Goal: Task Accomplishment & Management: Complete application form

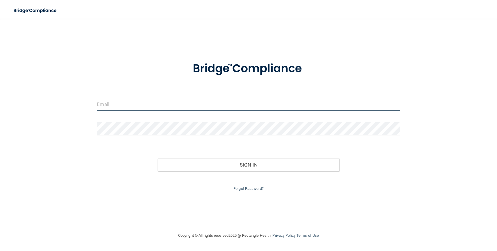
click at [117, 101] on input "email" at bounding box center [248, 104] width 303 height 13
type input "[EMAIL_ADDRESS][DOMAIN_NAME]"
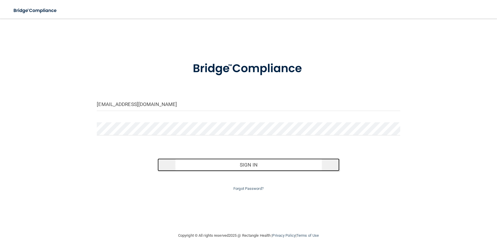
click at [241, 167] on button "Sign In" at bounding box center [249, 164] width 182 height 13
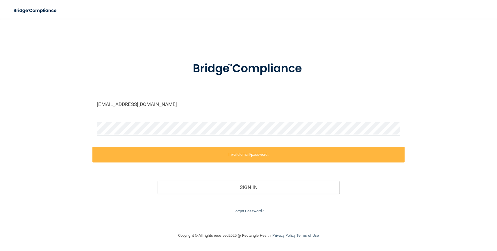
click at [96, 127] on div at bounding box center [249, 130] width 312 height 17
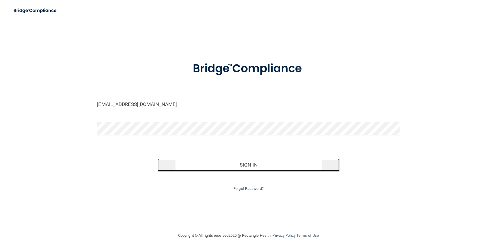
click at [190, 164] on button "Sign In" at bounding box center [249, 164] width 182 height 13
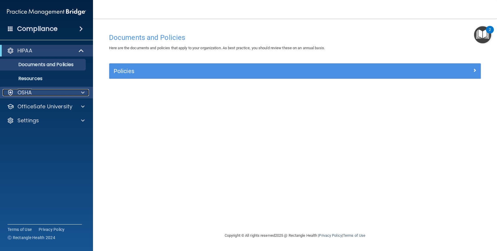
click at [32, 93] on div "OSHA" at bounding box center [39, 92] width 72 height 7
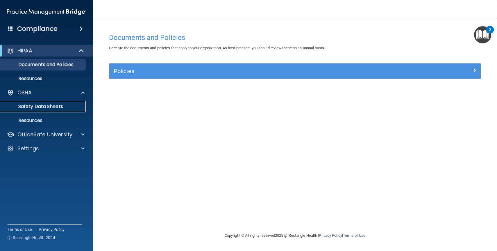
click at [45, 104] on p "Safety Data Sheets" at bounding box center [43, 107] width 79 height 6
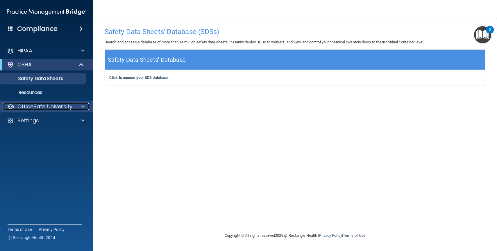
click at [49, 106] on p "OfficeSafe University" at bounding box center [44, 106] width 55 height 7
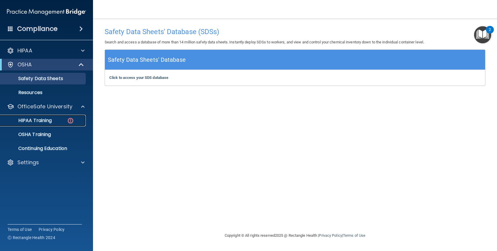
click at [46, 122] on p "HIPAA Training" at bounding box center [28, 121] width 48 height 6
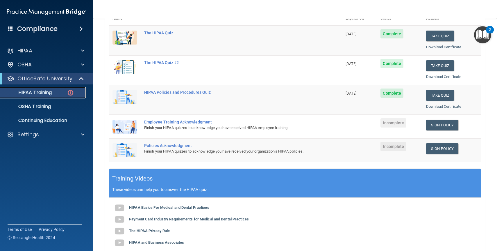
scroll to position [79, 0]
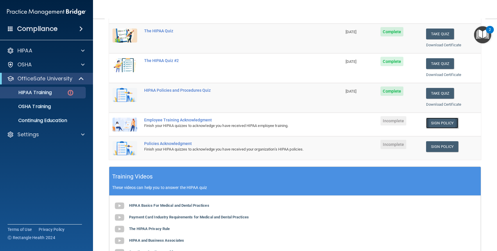
click at [437, 123] on link "Sign Policy" at bounding box center [443, 123] width 32 height 11
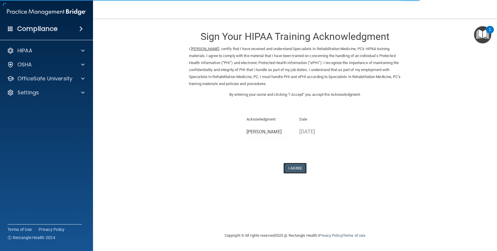
click at [292, 168] on button "I Agree" at bounding box center [295, 168] width 23 height 11
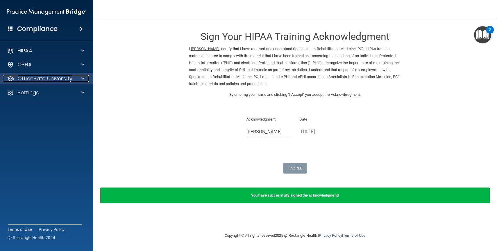
click at [50, 79] on p "OfficeSafe University" at bounding box center [44, 78] width 55 height 7
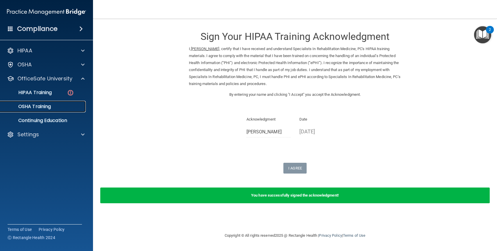
click at [49, 104] on p "OSHA Training" at bounding box center [27, 107] width 47 height 6
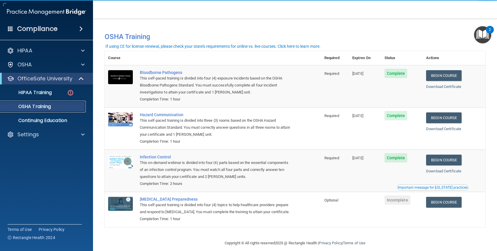
scroll to position [7, 0]
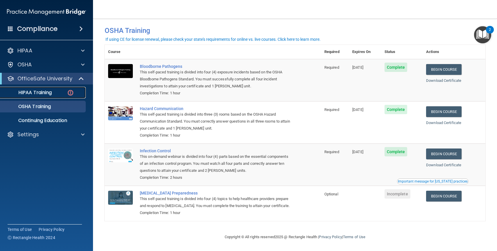
click at [48, 95] on p "HIPAA Training" at bounding box center [28, 93] width 48 height 6
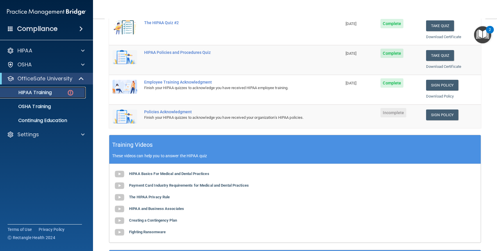
scroll to position [117, 0]
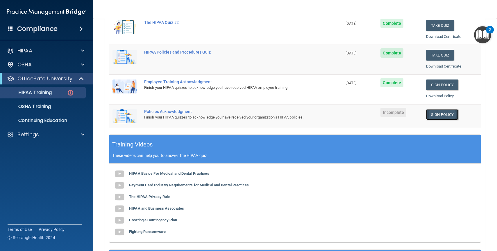
click at [436, 116] on link "Sign Policy" at bounding box center [443, 114] width 32 height 11
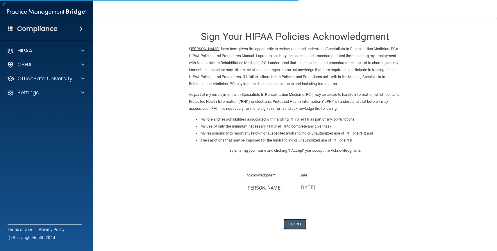
click at [294, 220] on button "I Agree" at bounding box center [295, 223] width 23 height 11
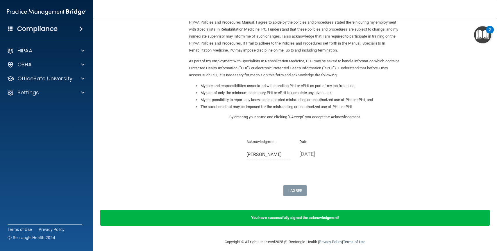
scroll to position [38, 0]
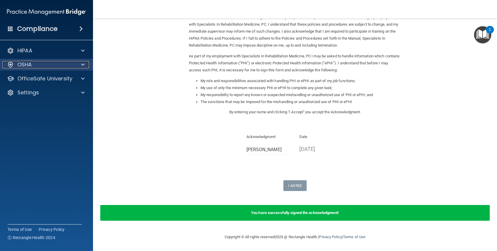
click at [47, 67] on div "OSHA" at bounding box center [39, 64] width 72 height 7
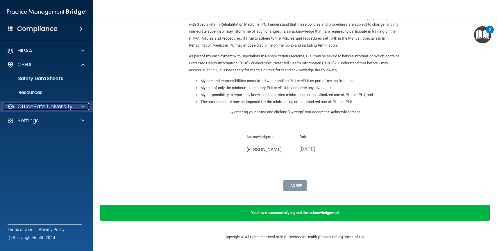
click at [53, 106] on p "OfficeSafe University" at bounding box center [44, 106] width 55 height 7
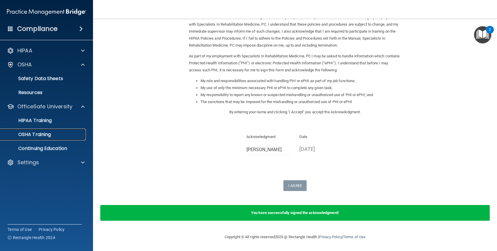
click at [48, 132] on p "OSHA Training" at bounding box center [27, 135] width 47 height 6
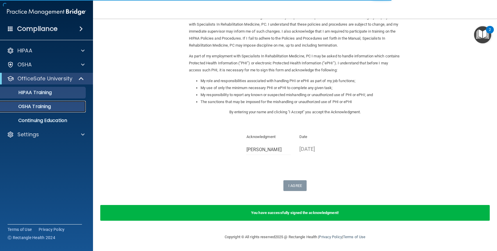
scroll to position [7, 0]
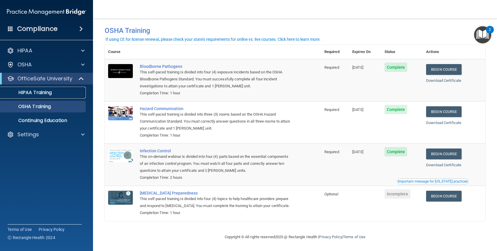
click at [51, 90] on p "HIPAA Training" at bounding box center [28, 93] width 48 height 6
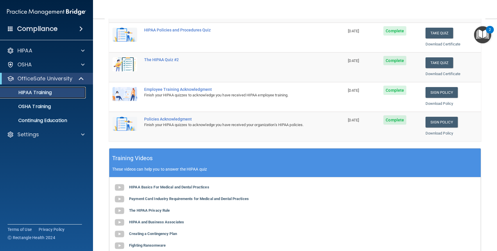
scroll to position [118, 0]
